Goal: Check status: Check status

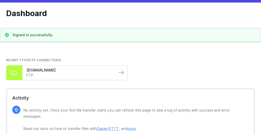
scroll to position [28, 0]
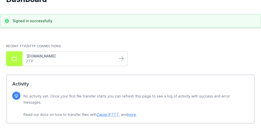
click at [47, 56] on link "[DOMAIN_NAME]" at bounding box center [70, 56] width 86 height 5
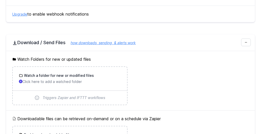
scroll to position [145, 0]
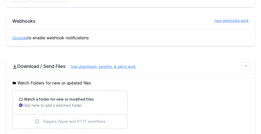
scroll to position [145, 0]
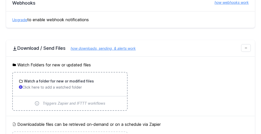
scroll to position [145, 0]
